Goal: Task Accomplishment & Management: Manage account settings

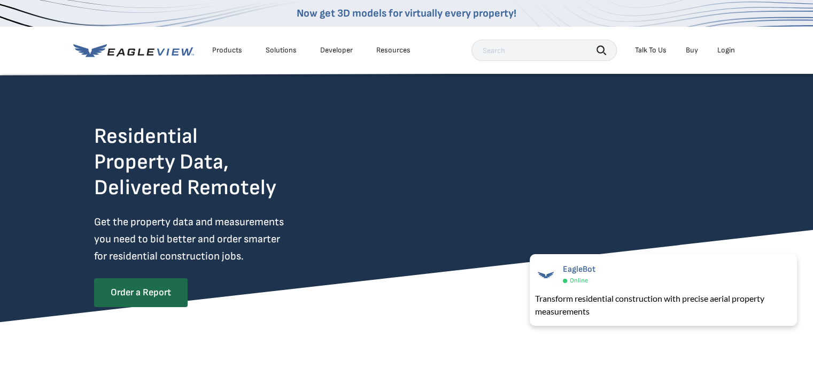
click at [731, 47] on div "Login" at bounding box center [727, 50] width 18 height 10
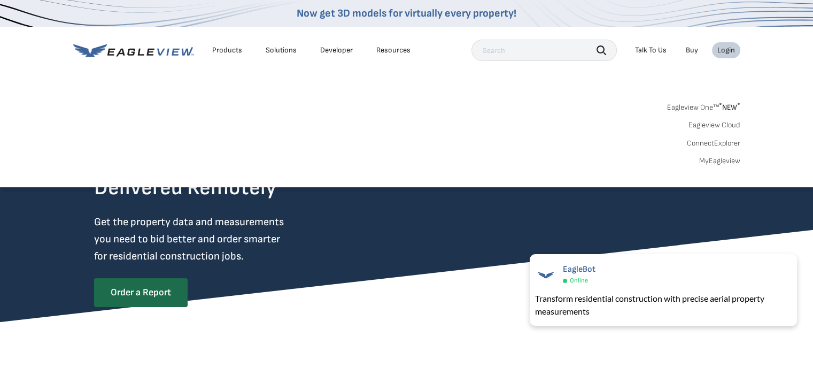
click at [710, 161] on link "MyEagleview" at bounding box center [719, 161] width 41 height 10
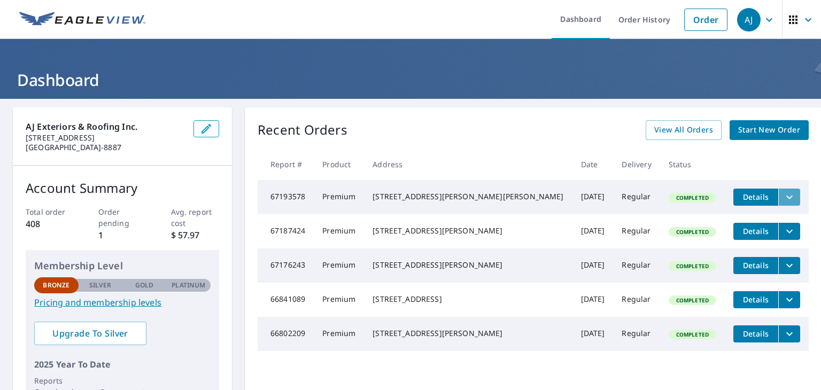
click at [783, 199] on icon "filesDropdownBtn-67193578" at bounding box center [789, 197] width 13 height 13
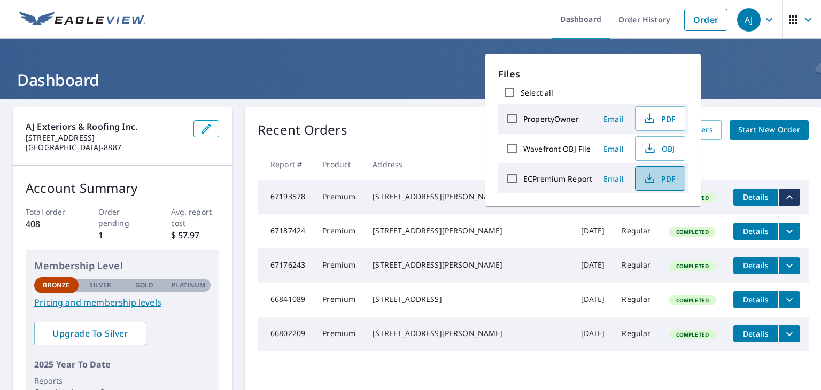
click at [658, 181] on span "PDF" at bounding box center [659, 178] width 34 height 13
